Goal: Contribute content: Contribute content

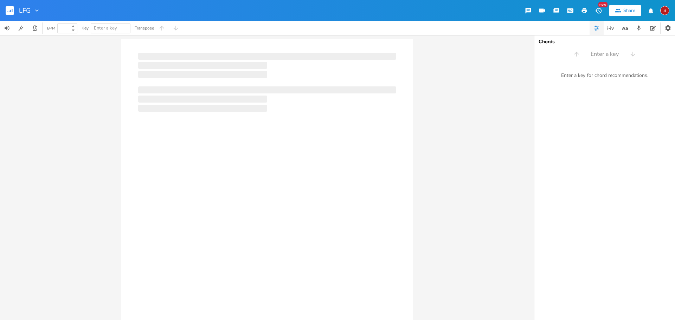
type input "100"
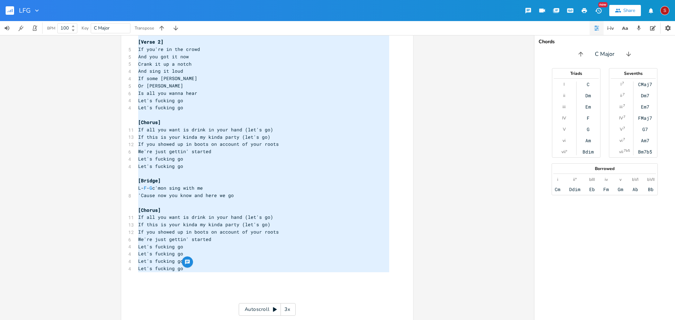
scroll to position [265, 0]
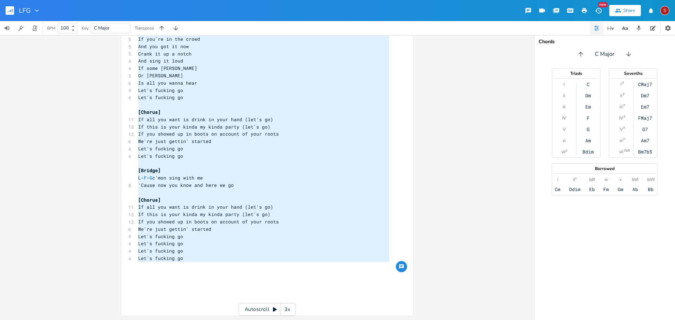
drag, startPoint x: 135, startPoint y: 86, endPoint x: 291, endPoint y: 264, distance: 236.4
click at [291, 264] on div "3 Written by: 6 [PERSON_NAME] [PERSON_NAME] ​ [Intro] (Slower) 6 Are you ready …" at bounding box center [264, 46] width 254 height 519
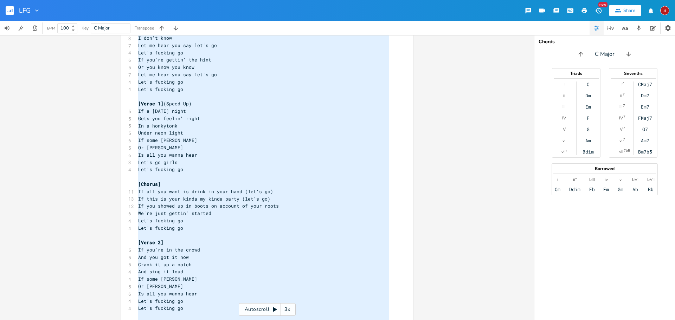
scroll to position [19, 0]
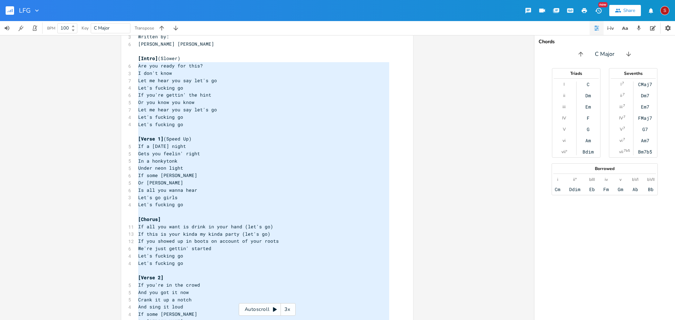
type textarea "Are you ready for this? I don't know Let me hear you say let's go Let's fucking…"
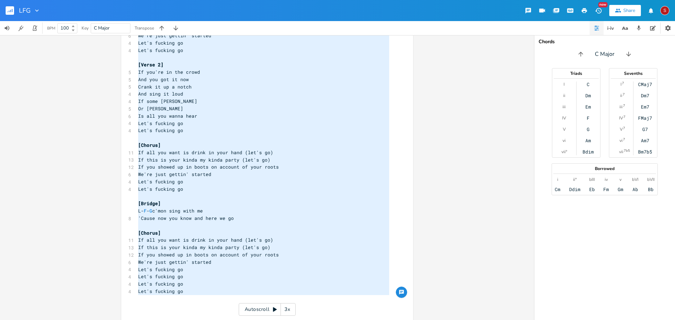
click at [246, 102] on pre "If some [PERSON_NAME]" at bounding box center [264, 101] width 254 height 7
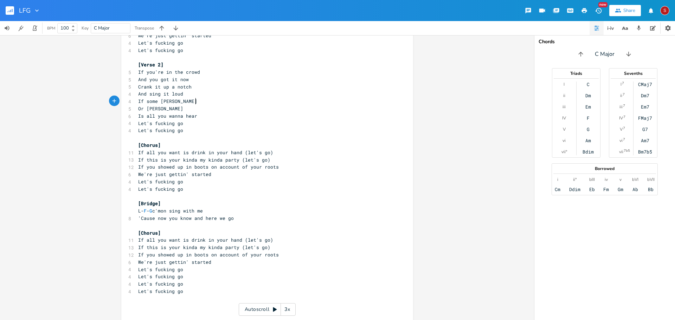
scroll to position [265, 0]
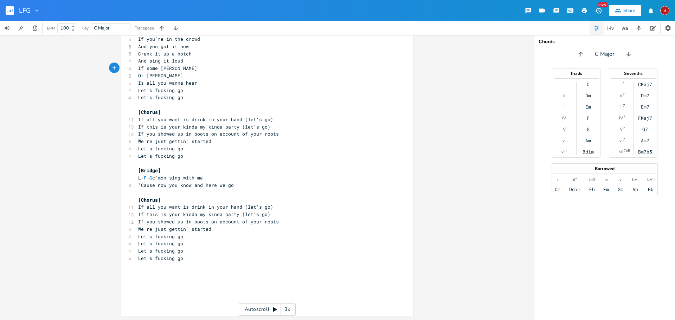
click at [143, 165] on pre "​" at bounding box center [264, 163] width 254 height 7
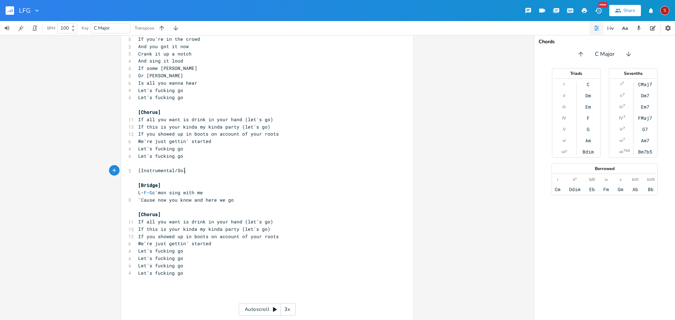
scroll to position [0, 39]
type textarea "[Instrumental/Solo]"
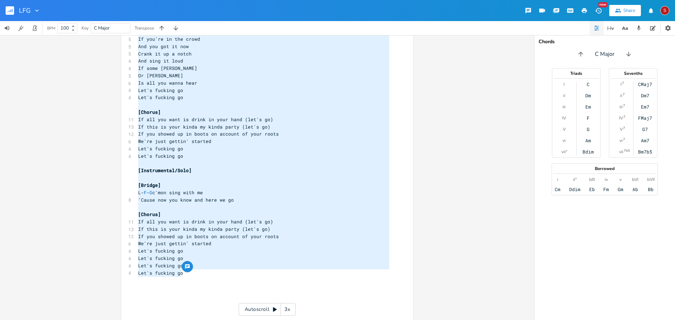
scroll to position [15, 0]
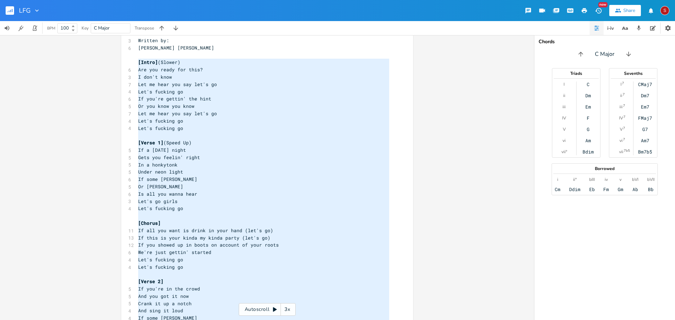
drag, startPoint x: 182, startPoint y: 274, endPoint x: 130, endPoint y: 63, distance: 216.8
click at [130, 63] on div "x 3 Written by: 6 [PERSON_NAME] [PERSON_NAME] ​ [Intro] (Slower) 6 Are you read…" at bounding box center [267, 302] width 292 height 556
type textarea "[Intro] (Slower) Are you ready for this? I don't know Let me hear you say let's…"
